Goal: Transaction & Acquisition: Purchase product/service

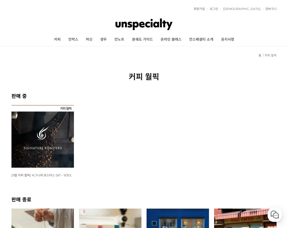
click at [38, 139] on img at bounding box center [42, 136] width 63 height 63
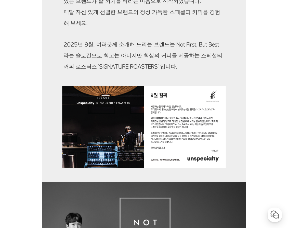
scroll to position [434, 0]
